Goal: Find specific page/section: Find specific page/section

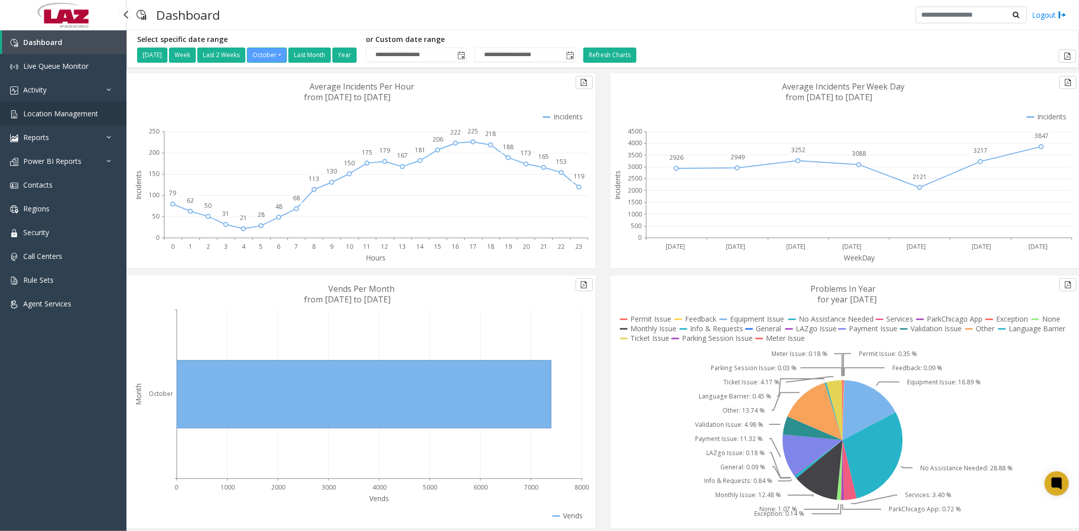
click at [52, 105] on link "Location Management" at bounding box center [63, 114] width 126 height 24
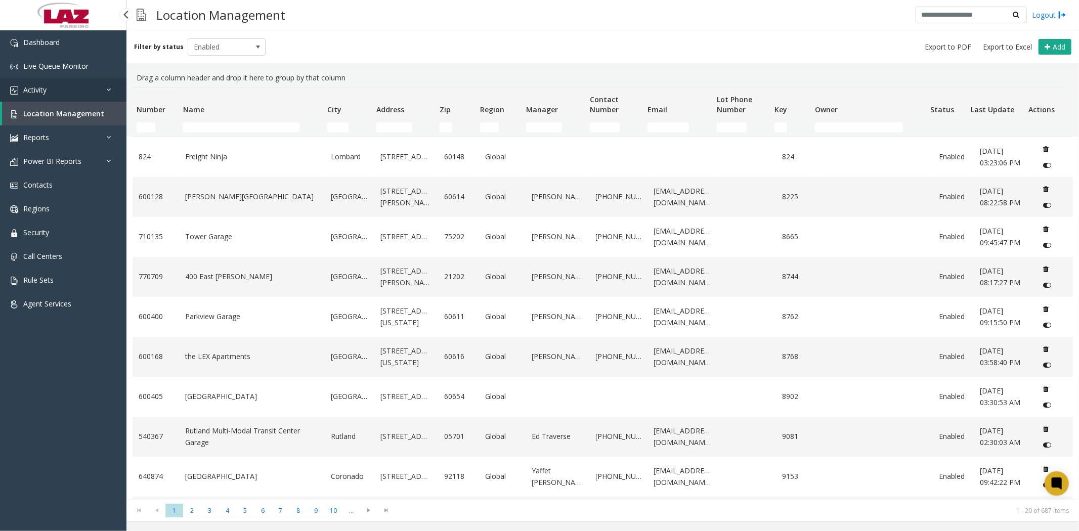
click at [41, 92] on span "Activity" at bounding box center [34, 90] width 23 height 10
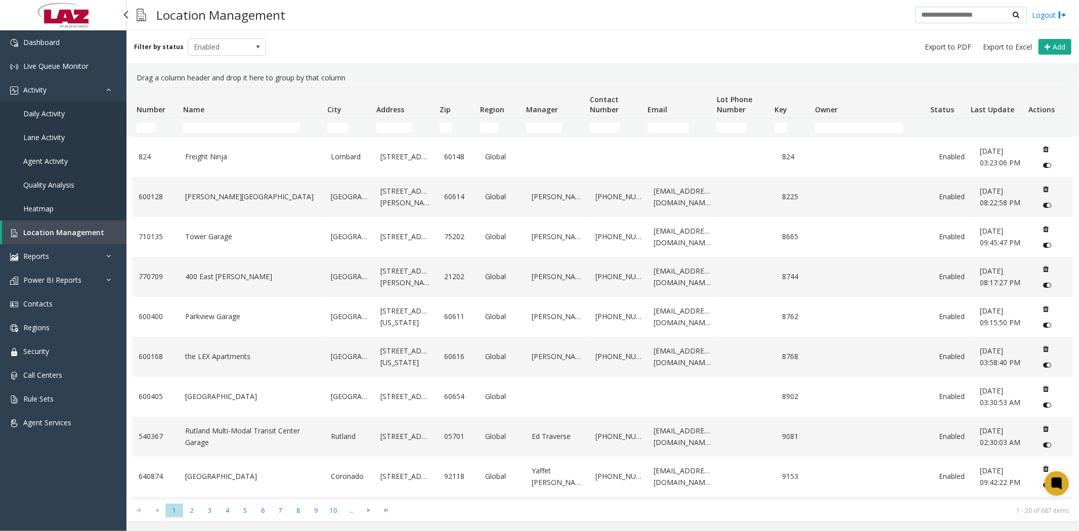
click at [57, 112] on span "Daily Activity" at bounding box center [43, 114] width 41 height 10
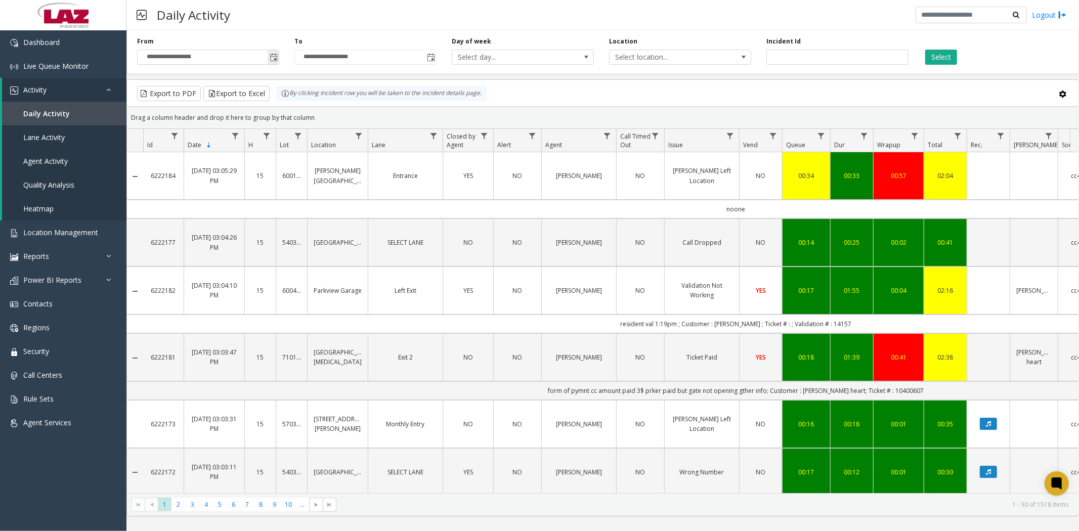
click at [274, 55] on span "Toggle popup" at bounding box center [274, 58] width 8 height 8
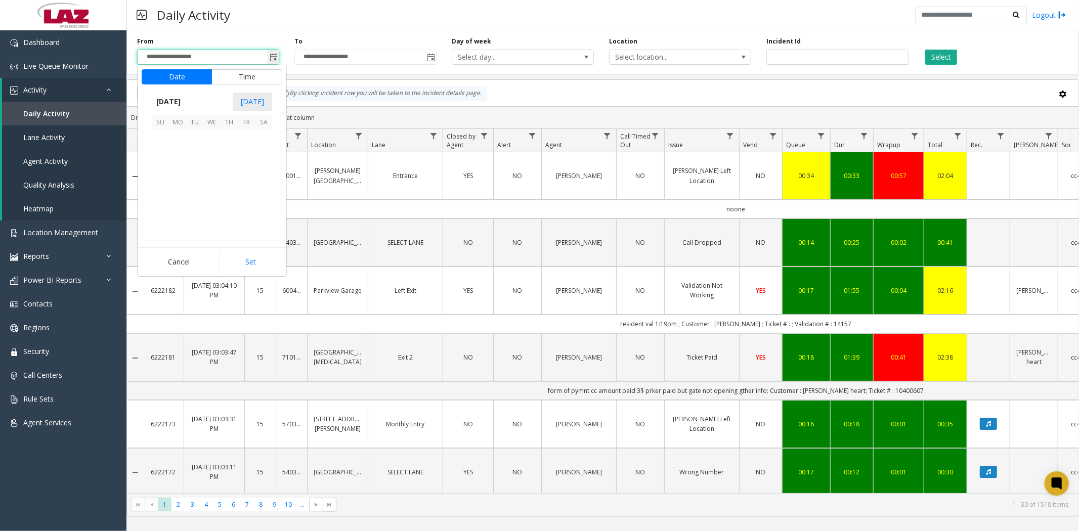
scroll to position [181641, 0]
click at [210, 138] on span "1" at bounding box center [211, 139] width 17 height 17
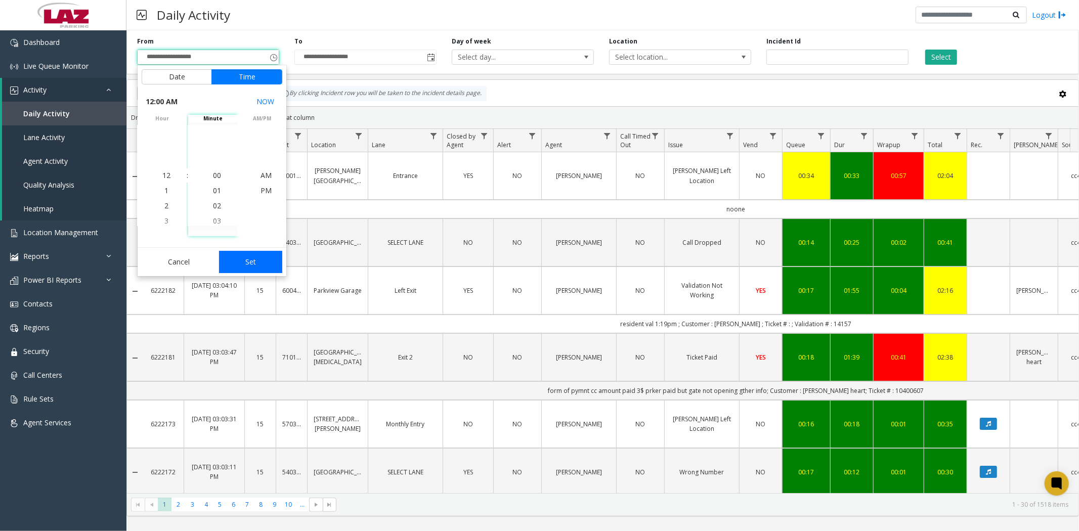
click at [244, 266] on button "Set" at bounding box center [251, 262] width 64 height 22
type input "**********"
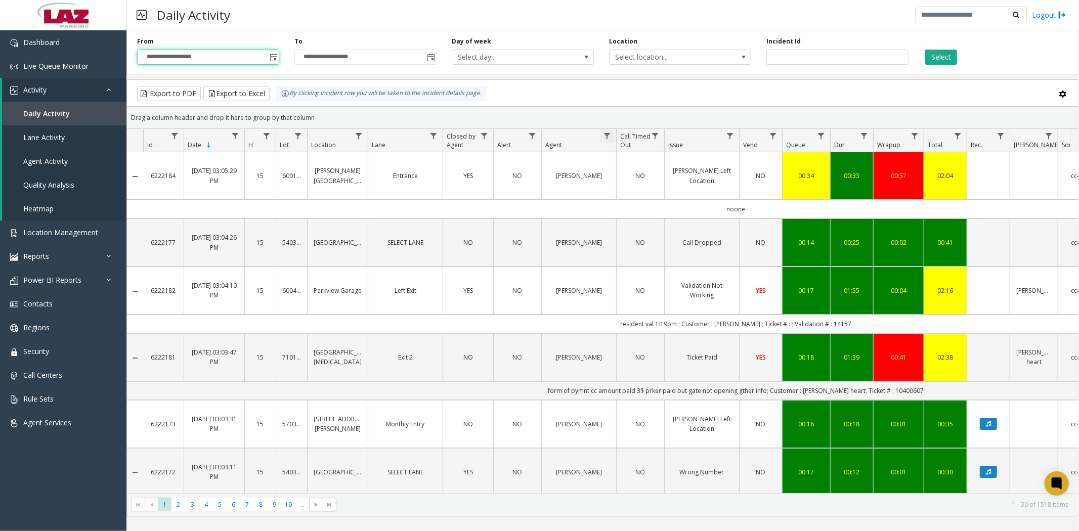
click at [608, 133] on span "Data table" at bounding box center [607, 136] width 8 height 8
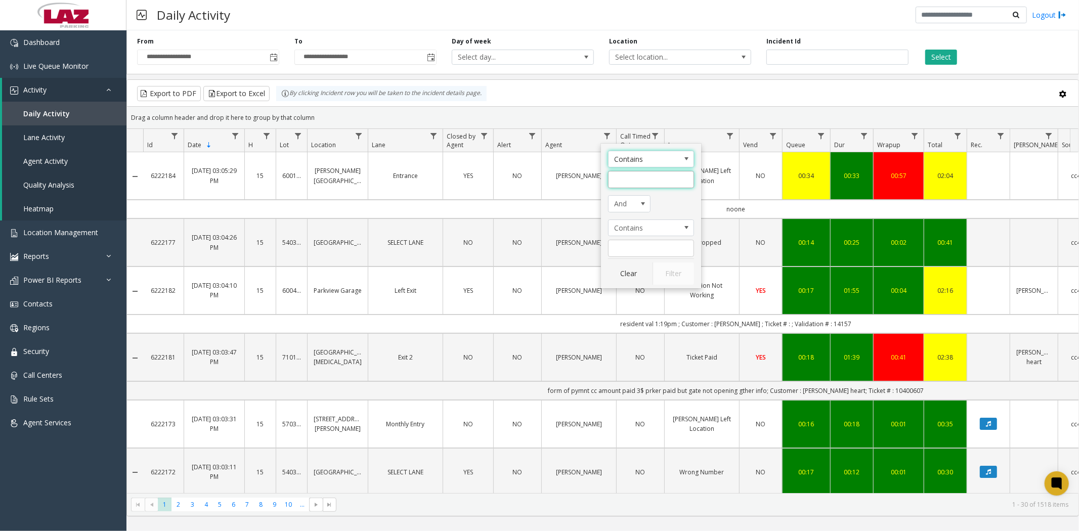
click at [630, 179] on input "Agent Filter" at bounding box center [651, 179] width 86 height 17
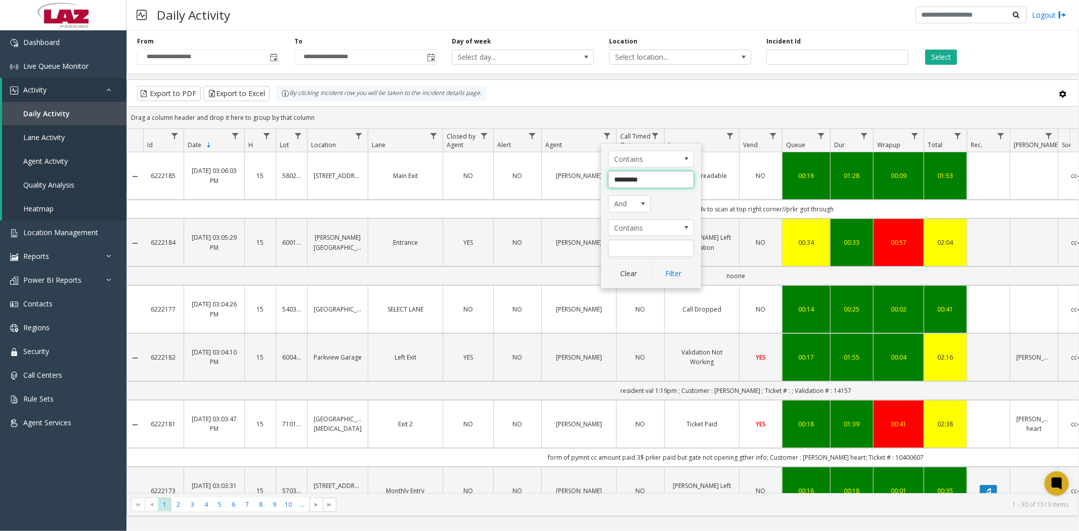
type input "********"
click button "Filter" at bounding box center [673, 274] width 41 height 22
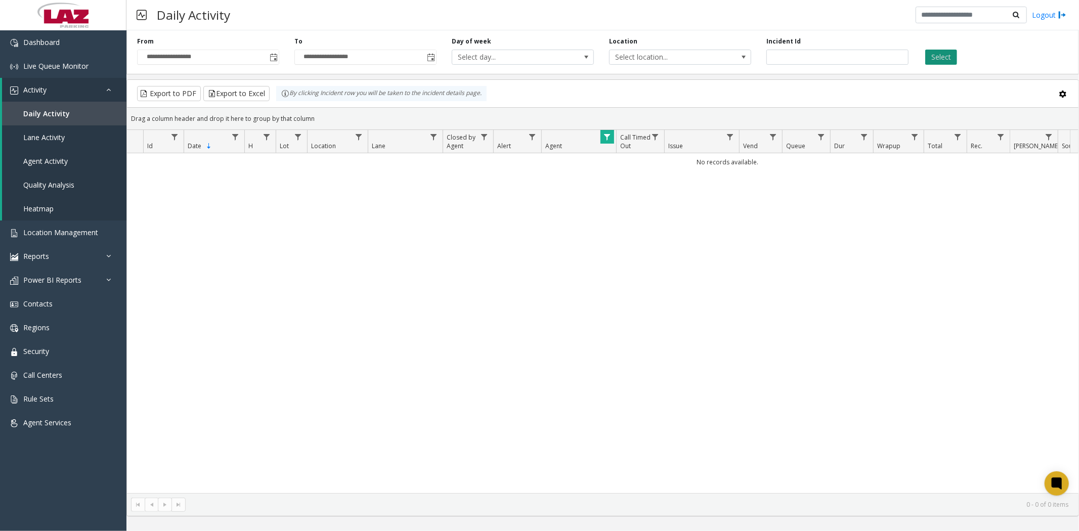
click at [941, 56] on button "Select" at bounding box center [941, 57] width 32 height 15
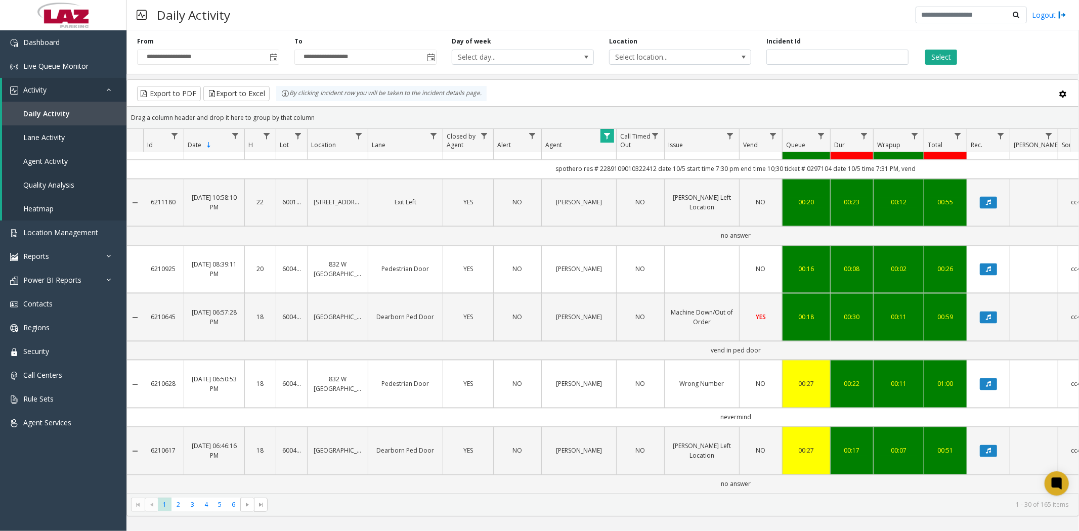
scroll to position [1657, 0]
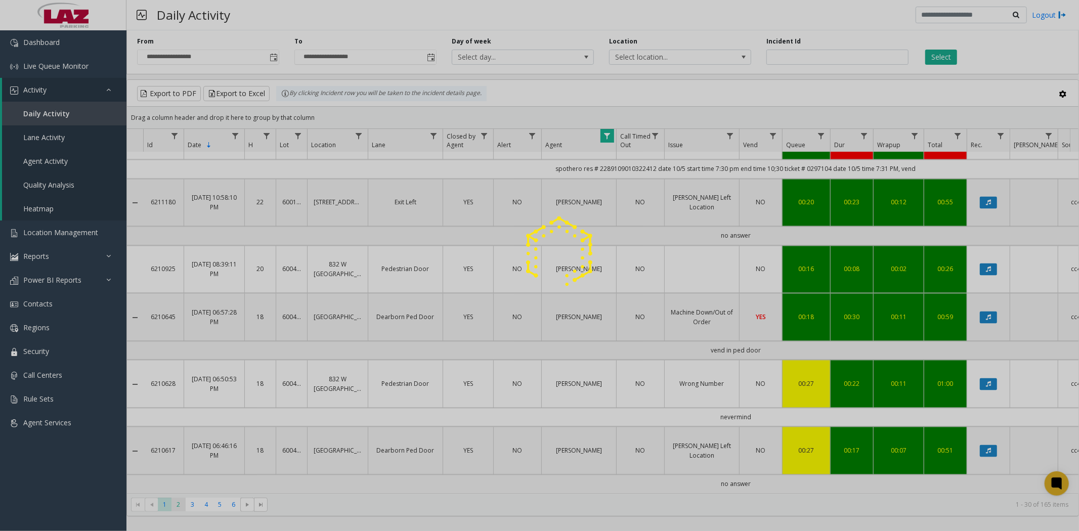
click at [177, 509] on div at bounding box center [539, 265] width 1079 height 531
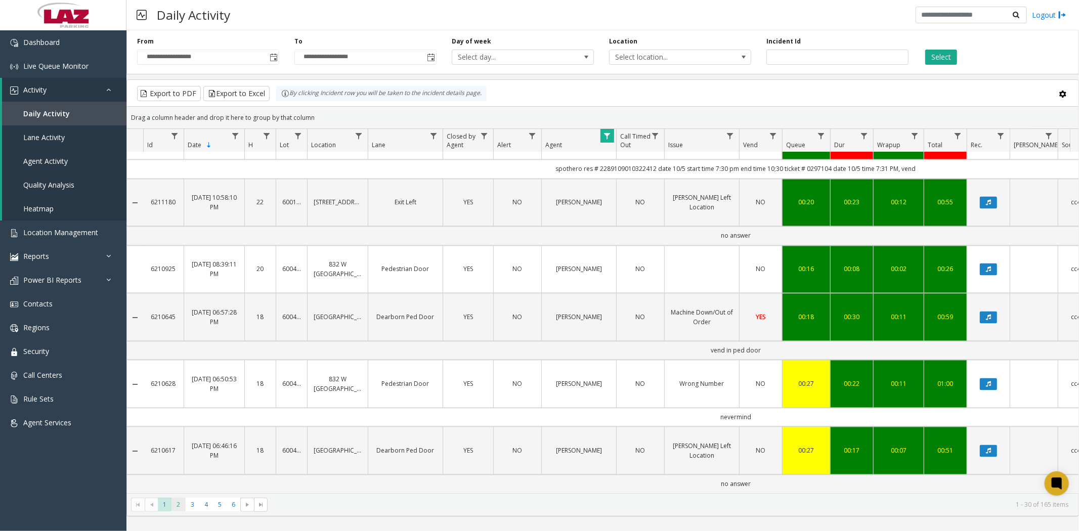
click at [180, 507] on span "2" at bounding box center [178, 505] width 14 height 14
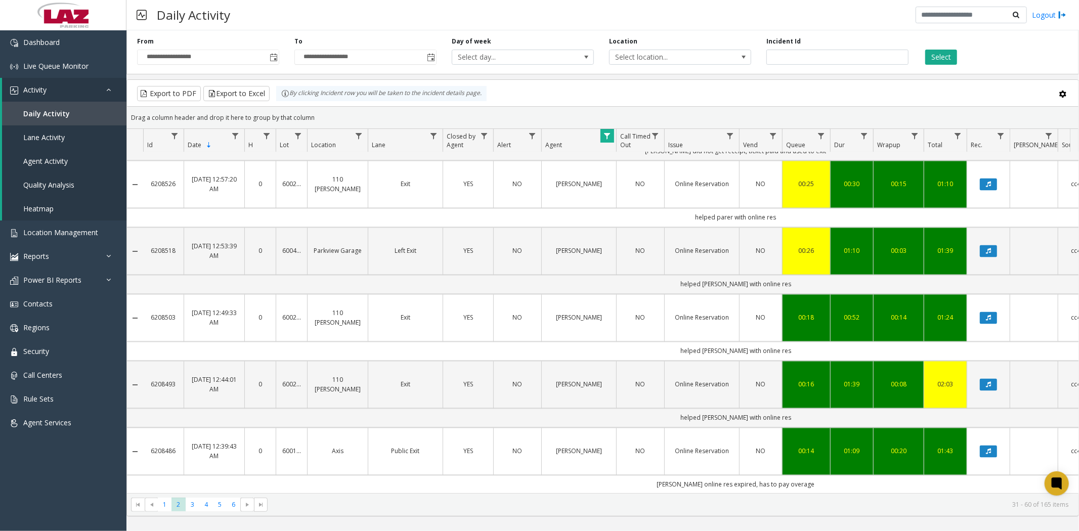
scroll to position [1675, 0]
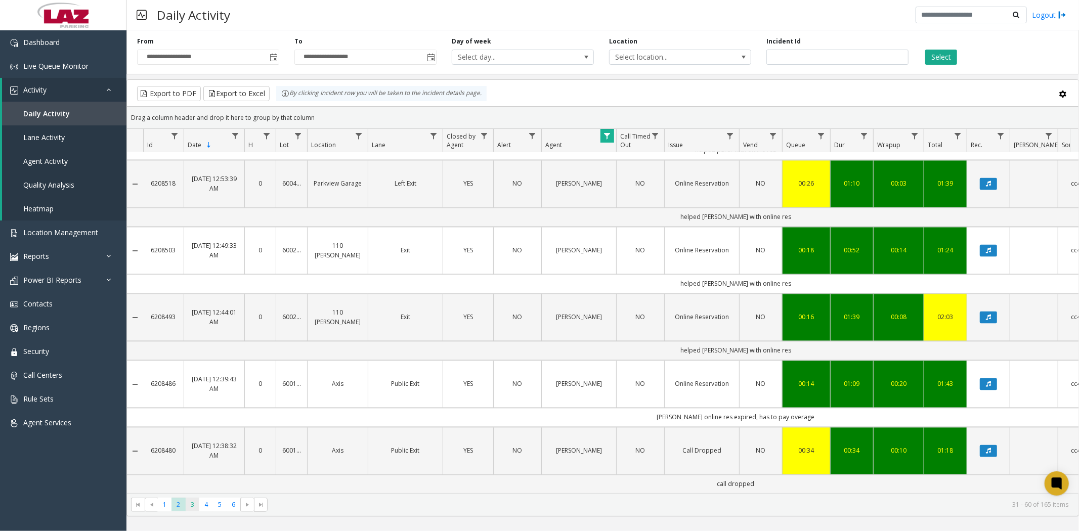
click at [190, 509] on span "3" at bounding box center [193, 505] width 14 height 14
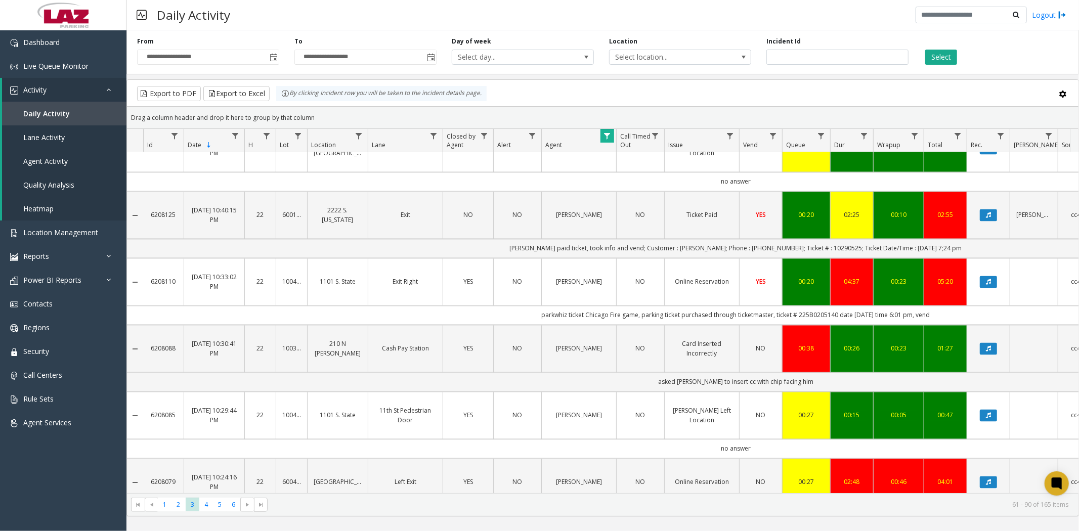
scroll to position [1675, 0]
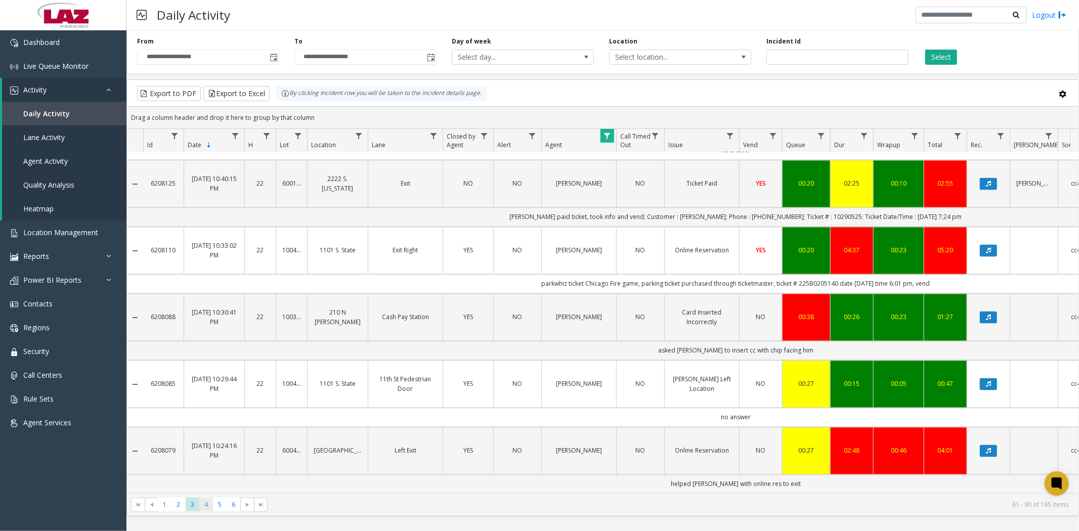
click at [208, 508] on span "4" at bounding box center [206, 505] width 14 height 14
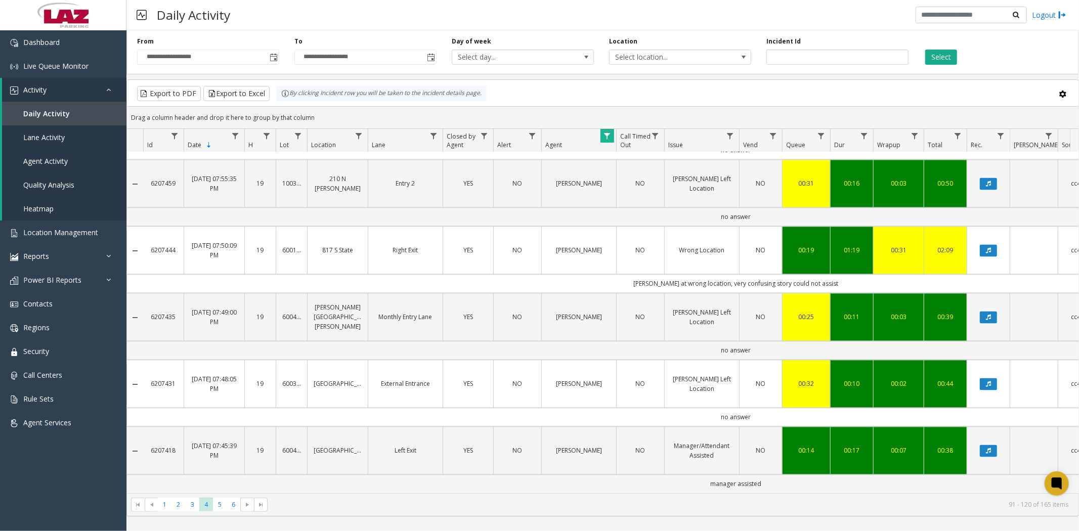
scroll to position [1657, 0]
click at [218, 507] on span "5" at bounding box center [220, 505] width 14 height 14
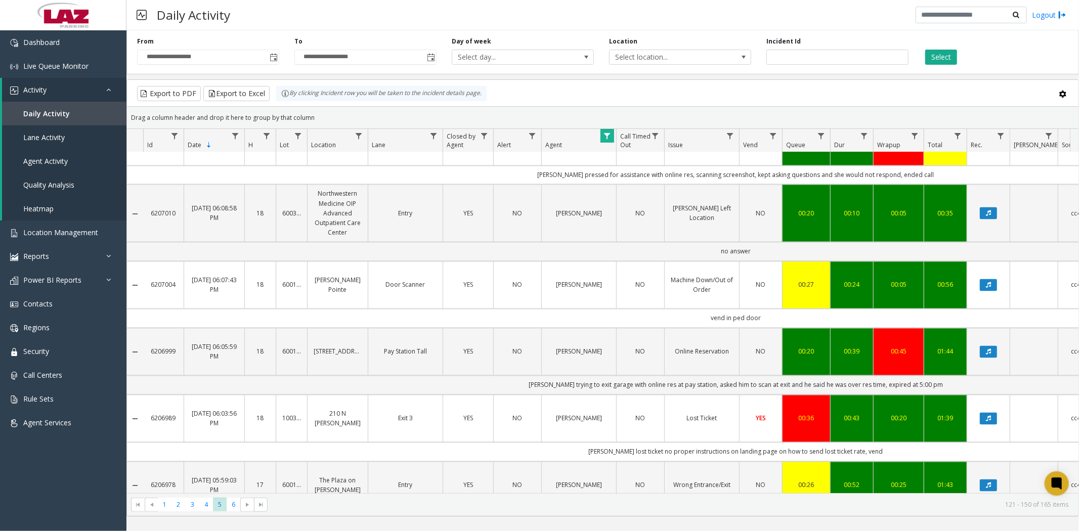
scroll to position [1666, 0]
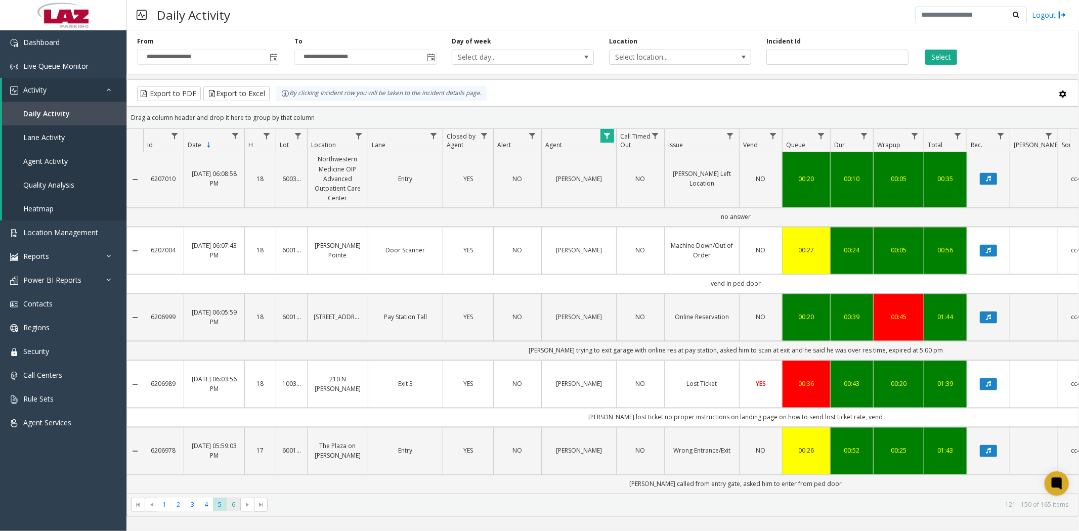
click at [233, 507] on span "6" at bounding box center [234, 505] width 14 height 14
